Goal: Transaction & Acquisition: Subscribe to service/newsletter

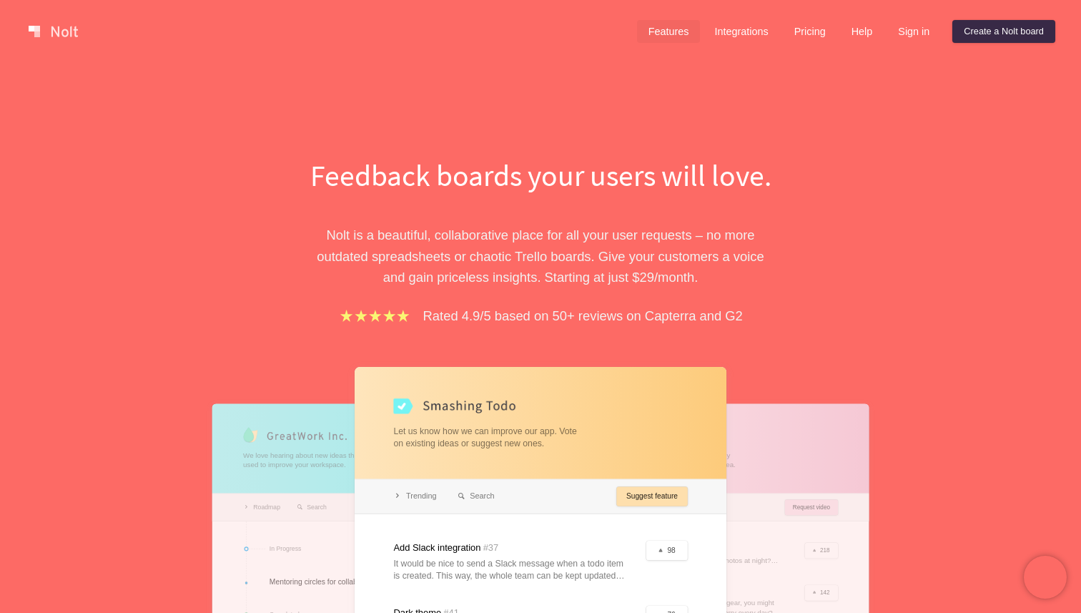
click at [663, 20] on link "Features" at bounding box center [669, 31] width 64 height 23
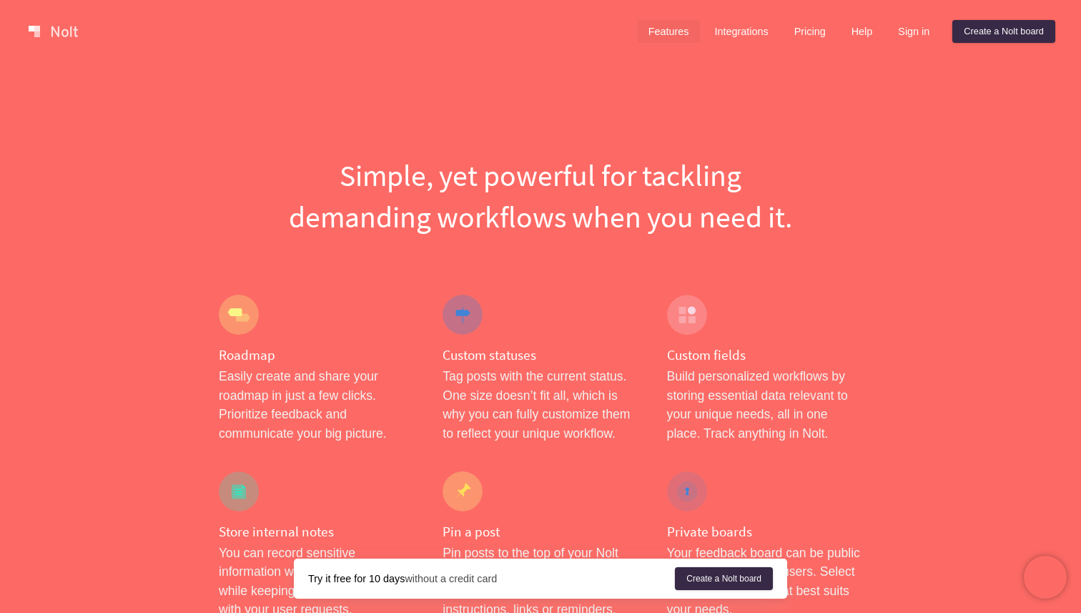
click at [788, 16] on div "Features Integrations Pricing Help Sign in Create a [PERSON_NAME] board Menu" at bounding box center [540, 31] width 1081 height 63
click at [796, 31] on link "Pricing" at bounding box center [810, 31] width 54 height 23
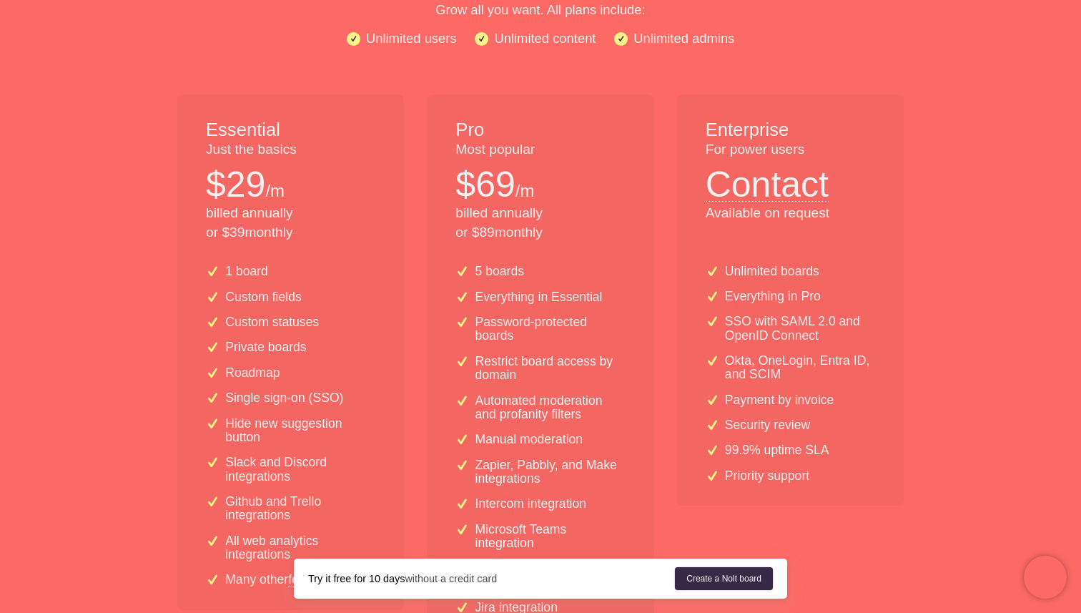
scroll to position [223, 0]
click at [874, 193] on div "Enterprise For power users Contact Available on request" at bounding box center [790, 167] width 227 height 140
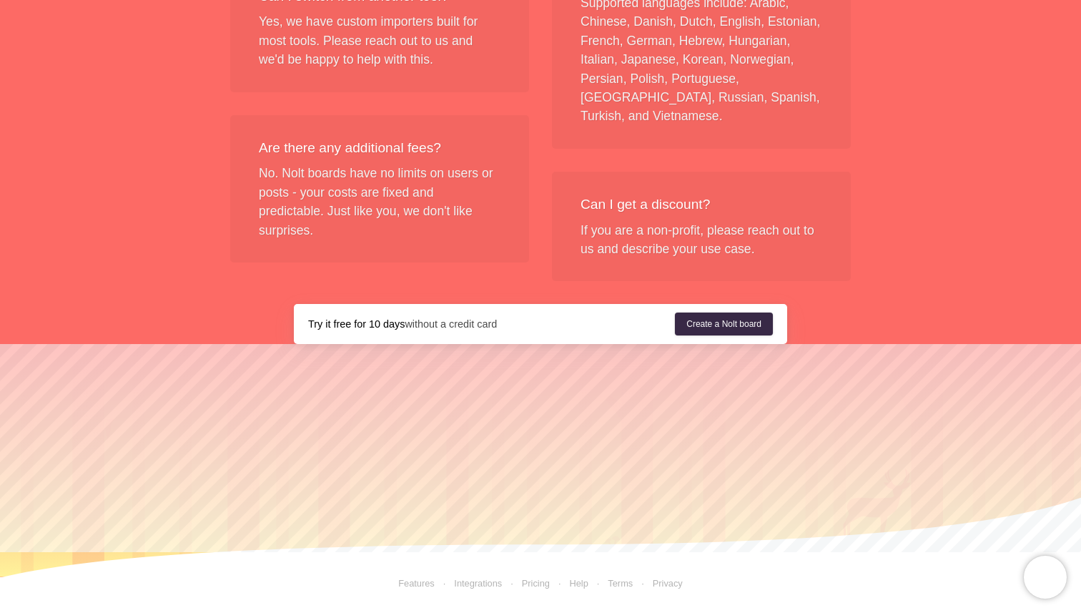
scroll to position [1743, 0]
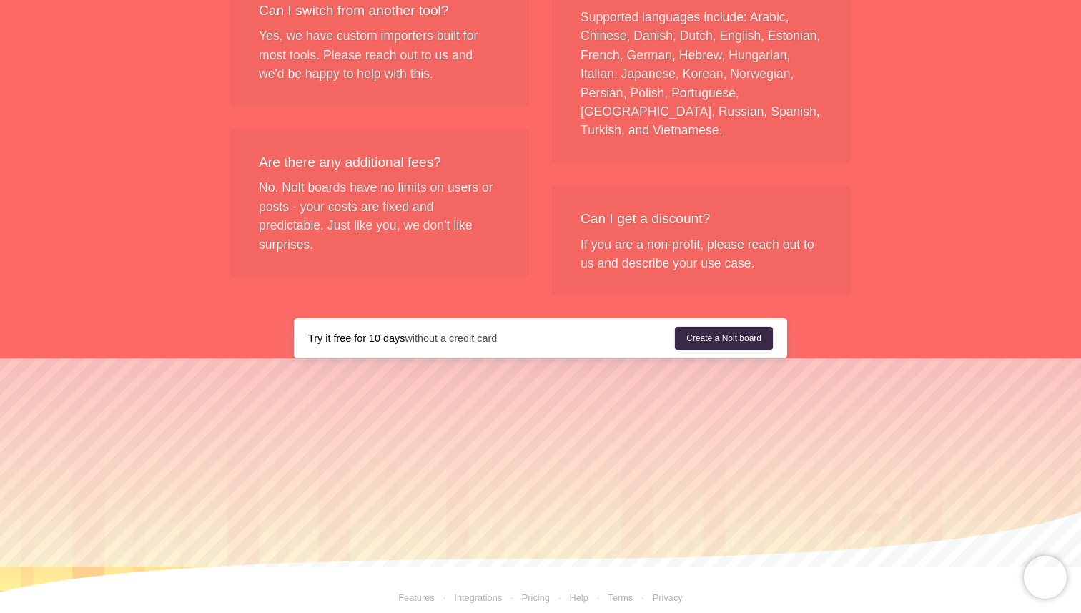
click at [519, 358] on div "Try it free for 10 days without a credit card Create a [PERSON_NAME] board" at bounding box center [540, 338] width 493 height 40
click at [519, 340] on div "Try it free for 10 days without a credit card" at bounding box center [491, 338] width 367 height 14
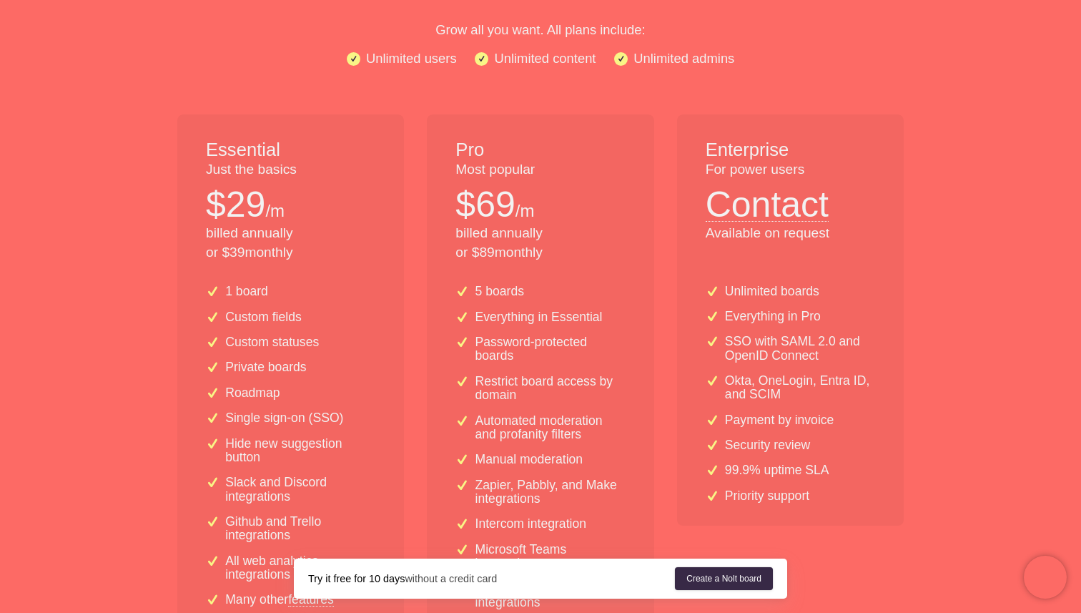
scroll to position [0, 0]
